Goal: Information Seeking & Learning: Check status

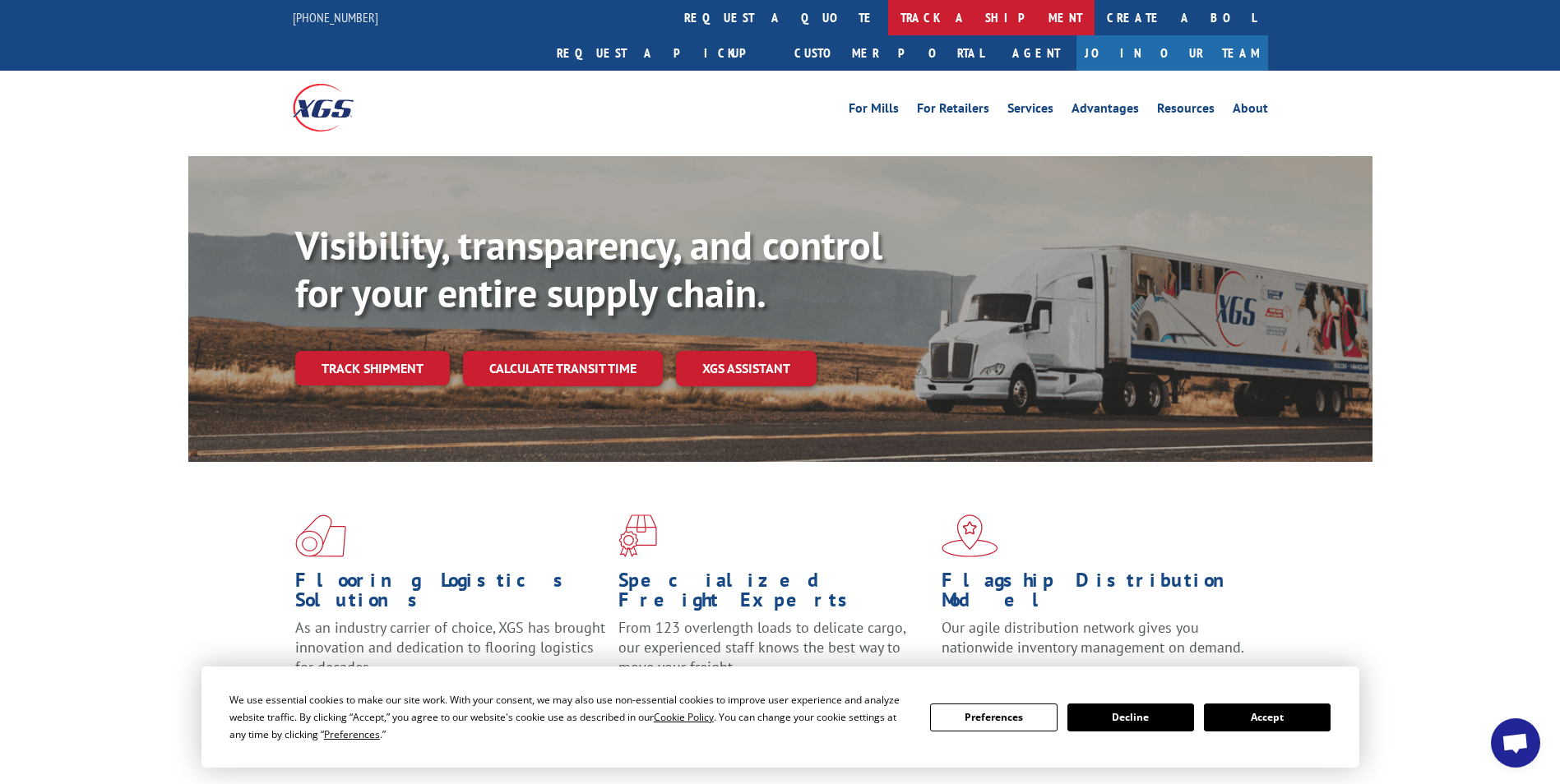
click at [888, 22] on link "track a shipment" at bounding box center [991, 18] width 206 height 36
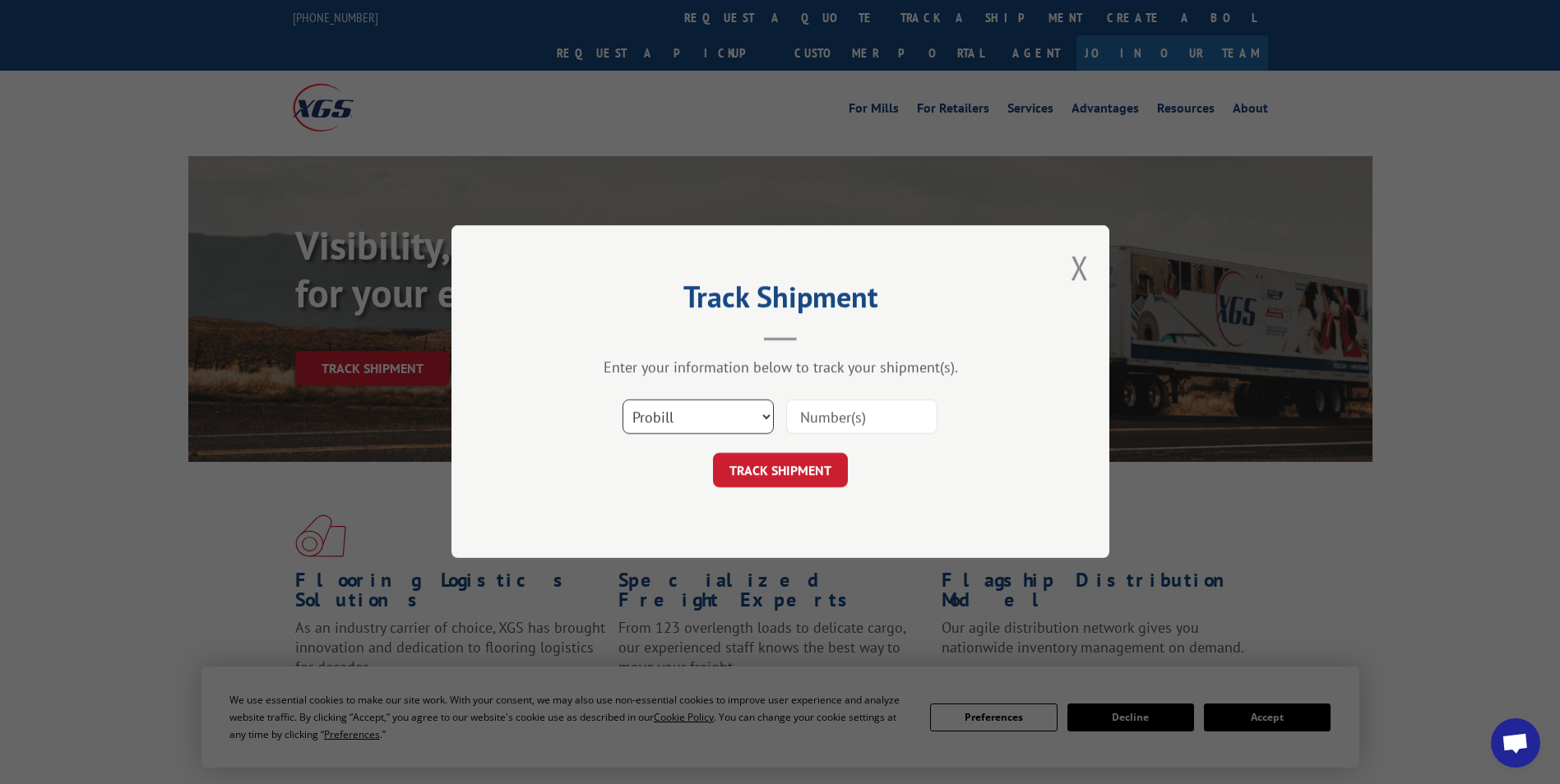
click at [672, 408] on select "Select category... Probill BOL PO" at bounding box center [698, 417] width 152 height 35
select select "bol"
click at [623, 400] on select "Select category... Probill BOL PO" at bounding box center [698, 417] width 152 height 35
click at [859, 398] on div at bounding box center [861, 417] width 152 height 38
click at [858, 412] on input at bounding box center [861, 417] width 152 height 35
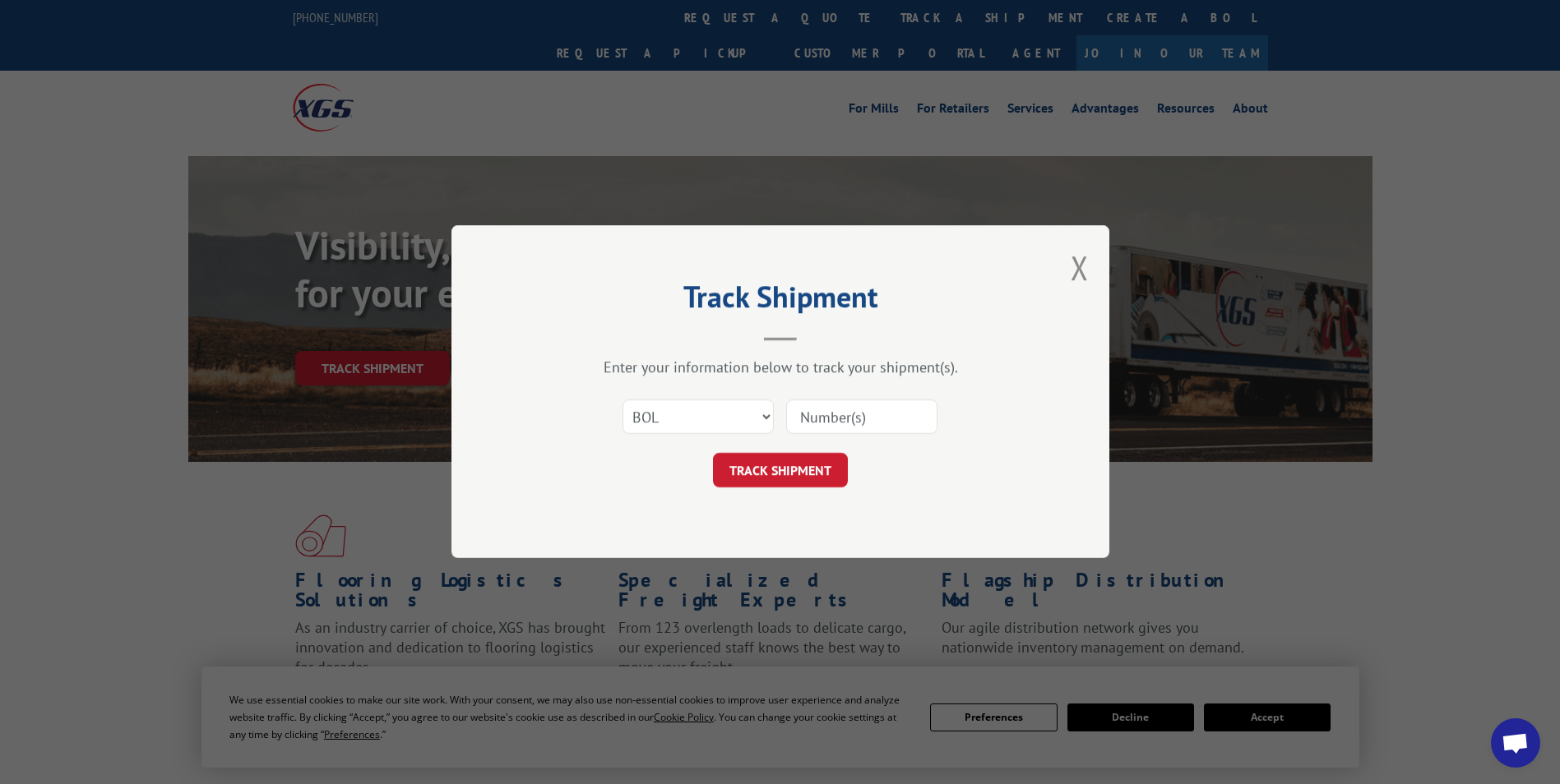
paste input "5076573"
type input "5076573"
click at [785, 458] on button "TRACK SHIPMENT" at bounding box center [780, 471] width 135 height 35
